Goal: Complete application form

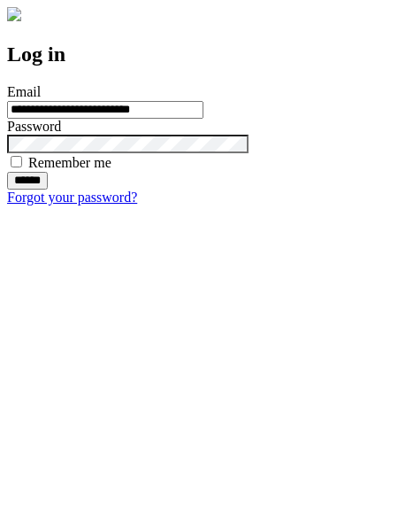
type input "**********"
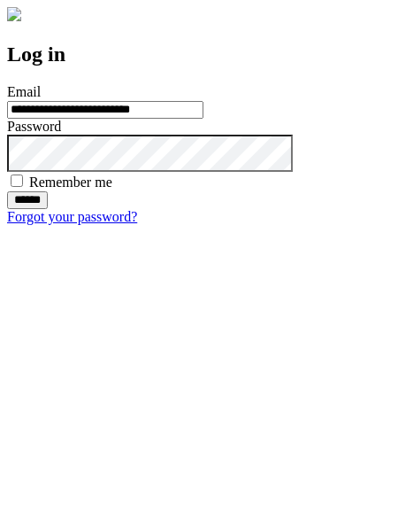
click at [48, 209] on input "******" at bounding box center [27, 200] width 41 height 18
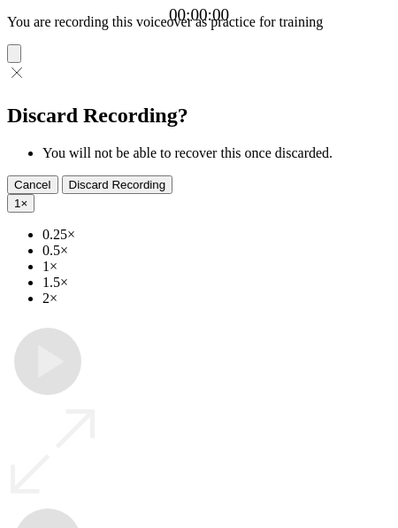
type input "**********"
